Goal: Find specific page/section: Find specific page/section

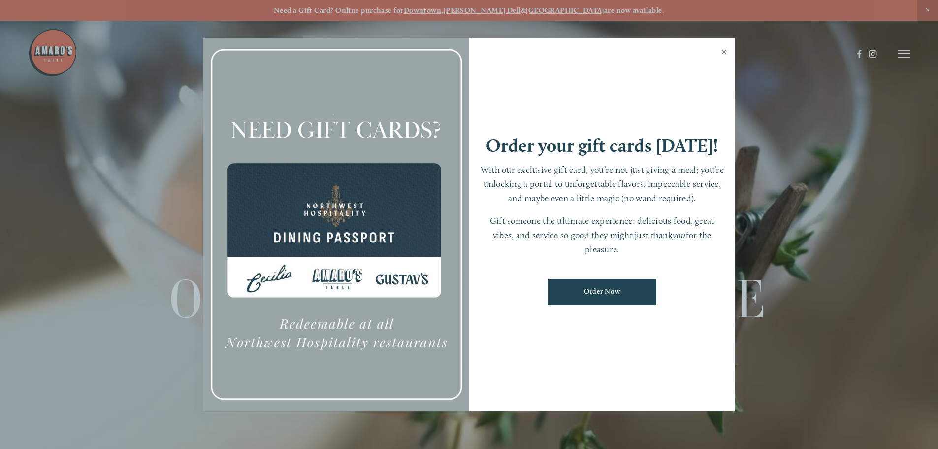
click at [726, 53] on link "Close" at bounding box center [724, 53] width 19 height 28
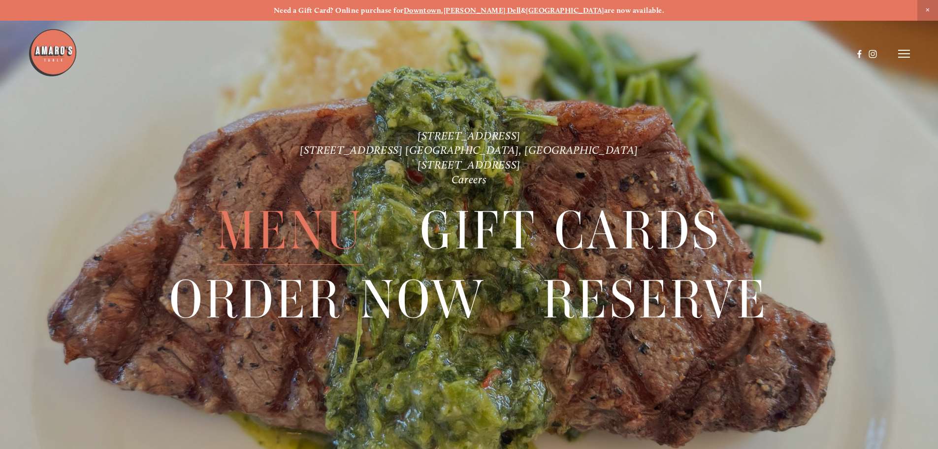
click at [275, 235] on span "Menu" at bounding box center [290, 231] width 147 height 68
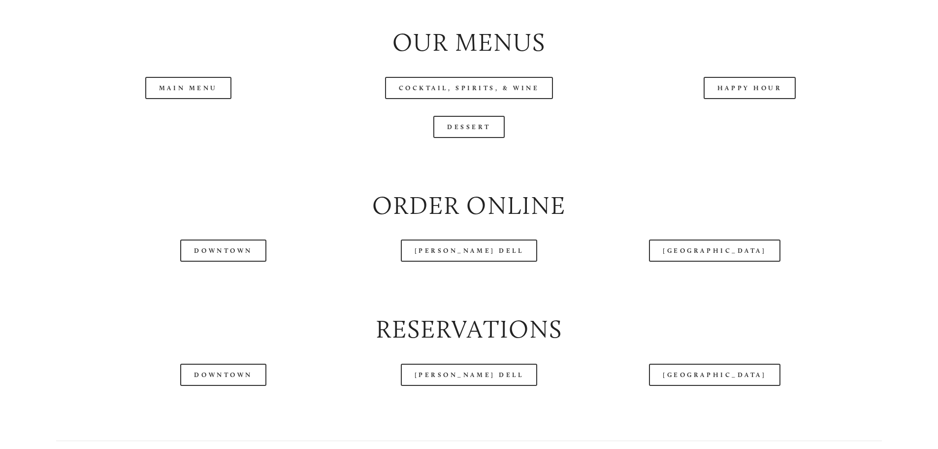
scroll to position [1145, 0]
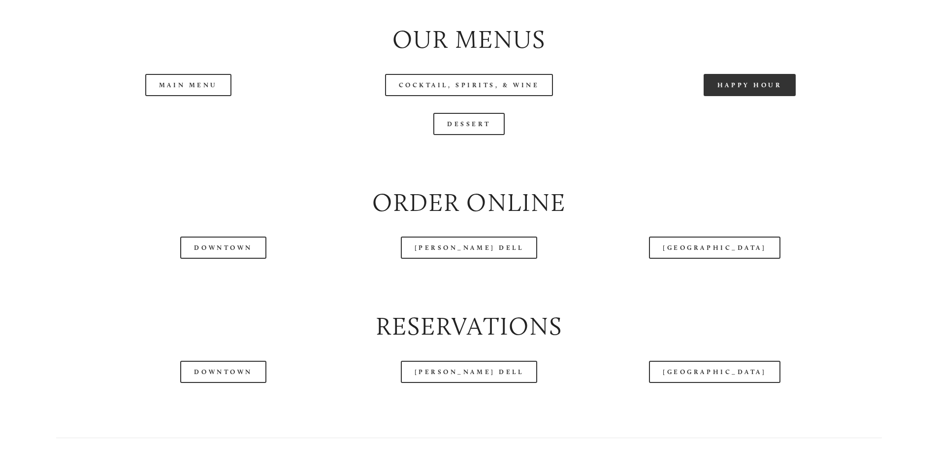
click at [766, 96] on link "Happy Hour" at bounding box center [750, 85] width 93 height 22
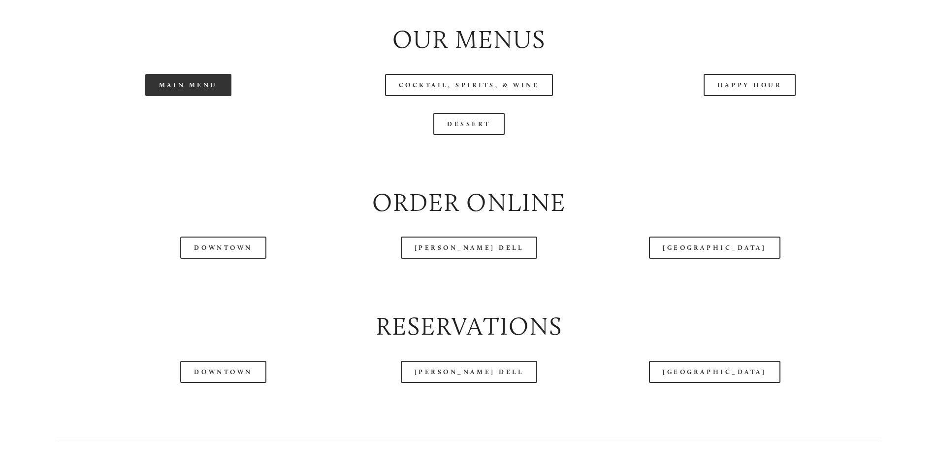
click at [163, 96] on link "Main Menu" at bounding box center [188, 85] width 86 height 22
